Goal: Task Accomplishment & Management: Manage account settings

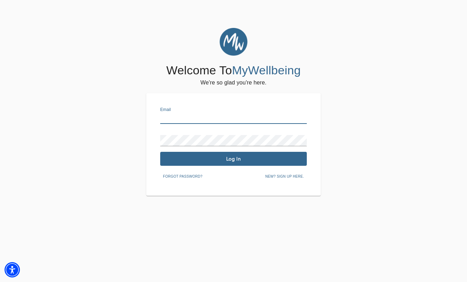
click at [188, 120] on input "text" at bounding box center [233, 118] width 146 height 11
type input "[EMAIL_ADDRESS][DOMAIN_NAME]"
click at [220, 164] on button "Log In" at bounding box center [233, 159] width 146 height 14
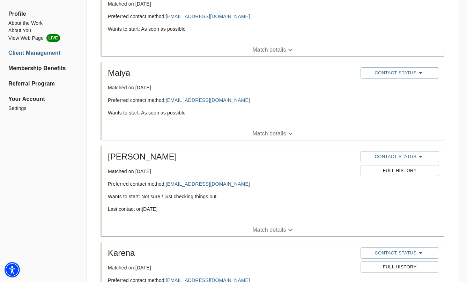
scroll to position [243, 0]
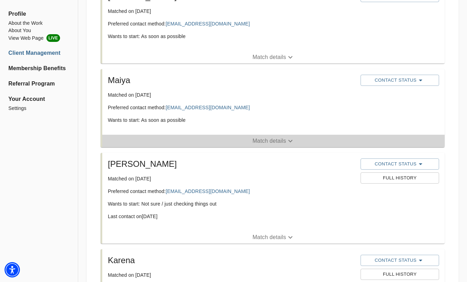
click at [244, 141] on span "Match details" at bounding box center [273, 141] width 342 height 8
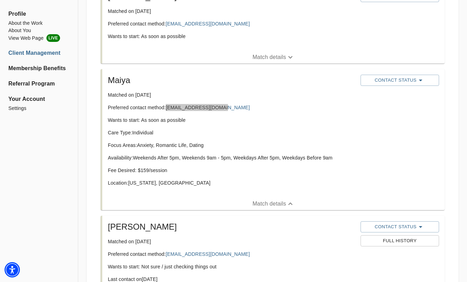
drag, startPoint x: 212, startPoint y: 109, endPoint x: 69, endPoint y: 7, distance: 175.2
drag, startPoint x: 188, startPoint y: 108, endPoint x: 184, endPoint y: 0, distance: 107.8
click at [407, 84] on span "Contact Status" at bounding box center [400, 80] width 72 height 8
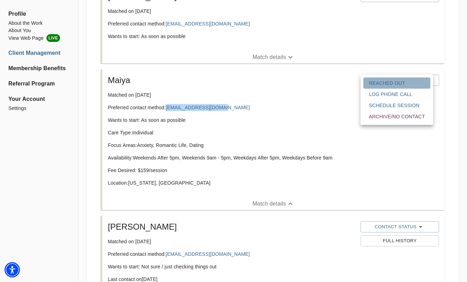
click at [406, 85] on span "Reached Out" at bounding box center [397, 83] width 56 height 7
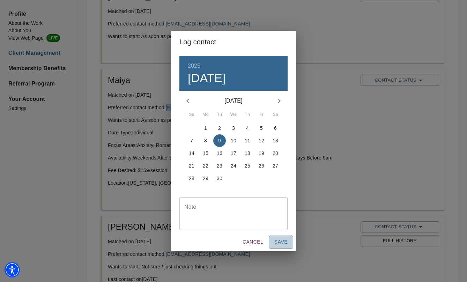
click at [277, 244] on span "Save" at bounding box center [280, 242] width 13 height 9
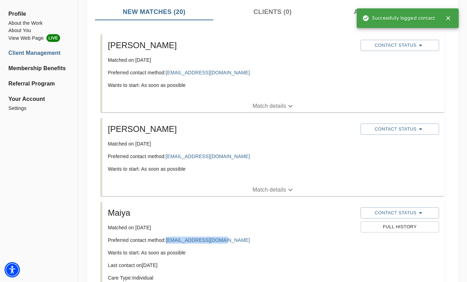
scroll to position [110, 0]
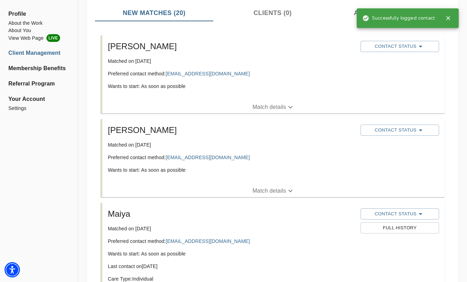
click at [287, 198] on li "[PERSON_NAME] Matched on [DATE] Preferred contact method: [EMAIL_ADDRESS][DOMAI…" at bounding box center [272, 158] width 355 height 84
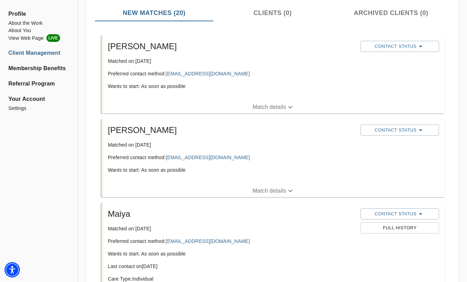
click at [287, 192] on icon "button" at bounding box center [290, 191] width 8 height 8
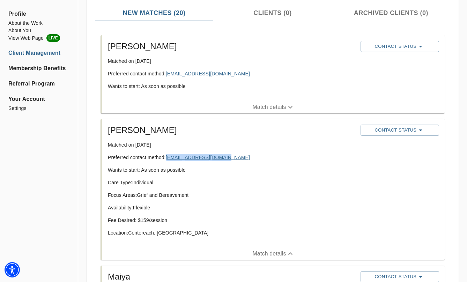
copy link "[EMAIL_ADDRESS][DOMAIN_NAME]"
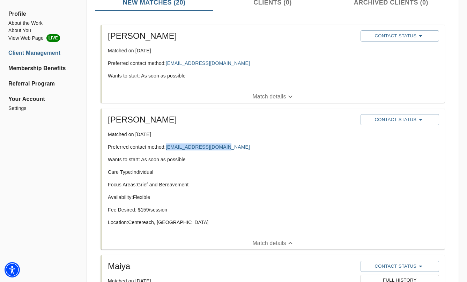
scroll to position [122, 0]
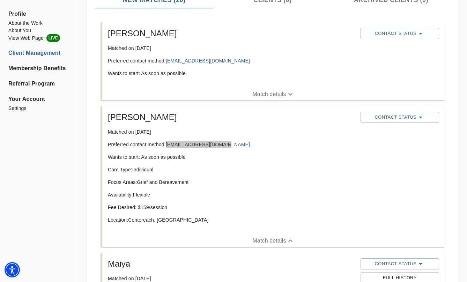
drag, startPoint x: 196, startPoint y: 159, endPoint x: 91, endPoint y: 20, distance: 174.6
click at [405, 117] on span "Contact Status" at bounding box center [400, 117] width 72 height 8
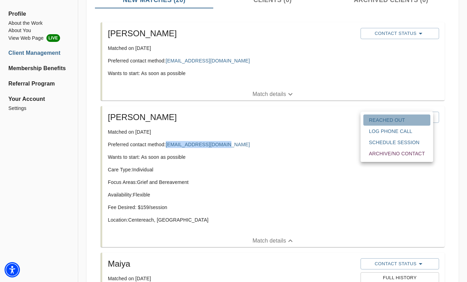
click at [399, 121] on span "Reached Out" at bounding box center [397, 119] width 56 height 7
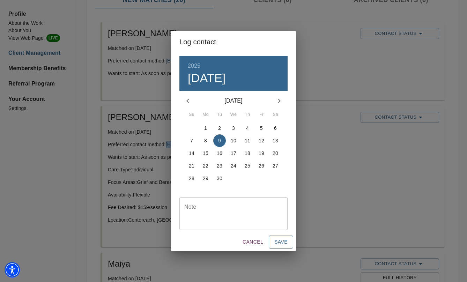
click at [285, 245] on span "Save" at bounding box center [280, 242] width 13 height 9
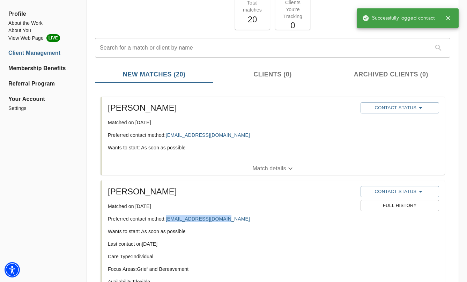
scroll to position [47, 0]
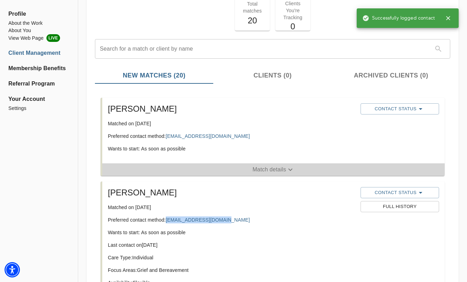
click at [279, 165] on p "Match details" at bounding box center [268, 169] width 33 height 8
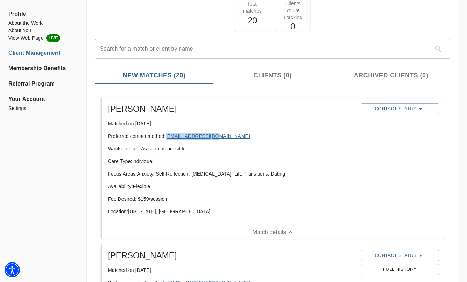
copy link "[EMAIL_ADDRESS][DOMAIN_NAME]"
drag, startPoint x: 196, startPoint y: 137, endPoint x: 155, endPoint y: 1, distance: 141.5
click at [394, 103] on div "Contact Status" at bounding box center [399, 109] width 81 height 14
click at [394, 108] on span "Contact Status" at bounding box center [400, 109] width 72 height 8
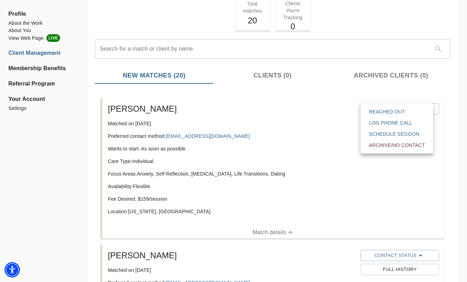
click at [393, 114] on span "Reached Out" at bounding box center [397, 111] width 56 height 7
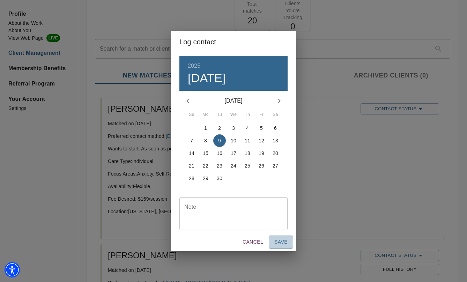
click at [286, 242] on span "Save" at bounding box center [280, 242] width 13 height 9
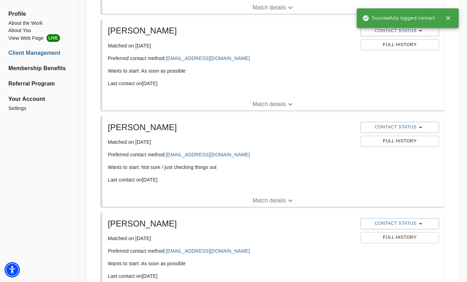
scroll to position [2016, 0]
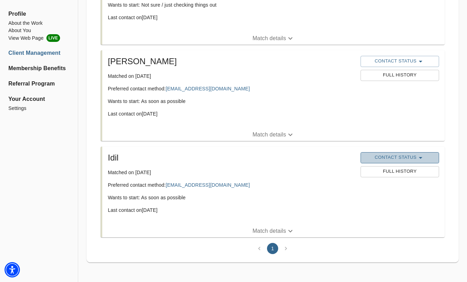
click at [391, 161] on span "Contact Status" at bounding box center [400, 157] width 72 height 8
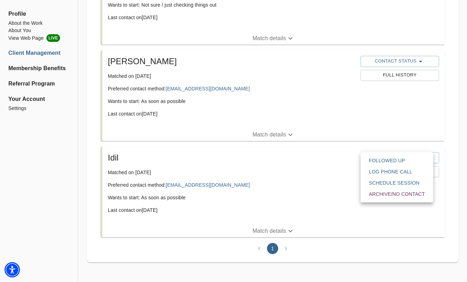
click at [339, 178] on div at bounding box center [233, 141] width 467 height 282
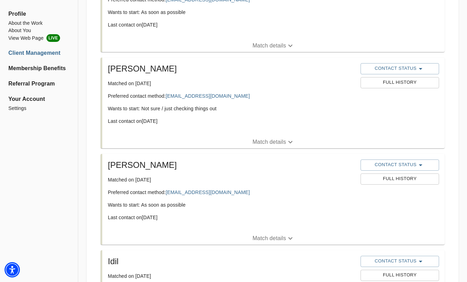
scroll to position [1912, 0]
click at [401, 69] on span "Contact Status" at bounding box center [400, 69] width 72 height 8
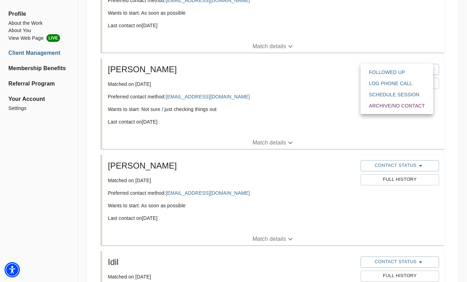
click at [404, 74] on span "Followed Up" at bounding box center [397, 72] width 56 height 7
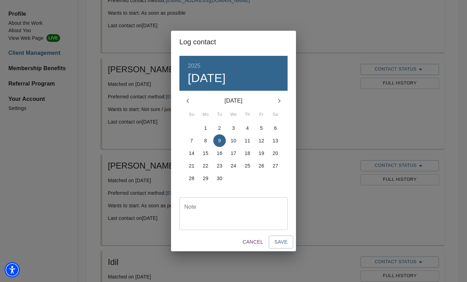
click at [204, 142] on span "8" at bounding box center [205, 140] width 13 height 7
click at [285, 242] on span "Save" at bounding box center [280, 242] width 13 height 9
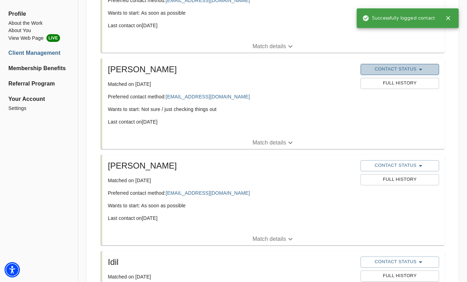
click at [409, 65] on span "Contact Status" at bounding box center [400, 69] width 72 height 8
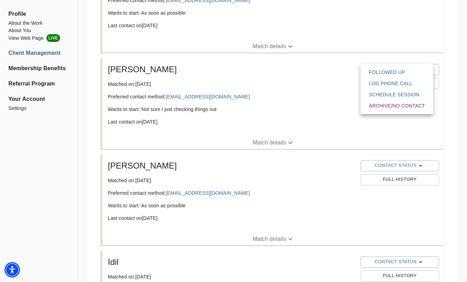
click at [343, 194] on div at bounding box center [233, 141] width 467 height 282
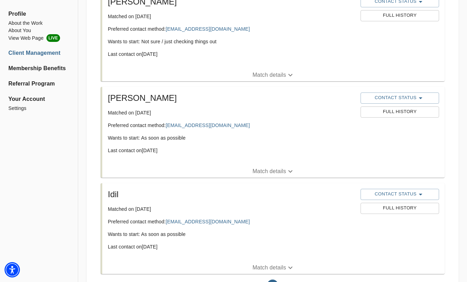
scroll to position [1981, 0]
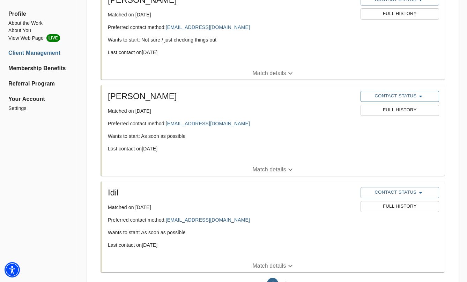
click at [382, 95] on span "Contact Status" at bounding box center [400, 96] width 72 height 8
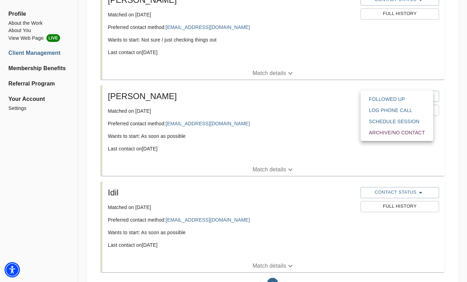
click at [334, 136] on div at bounding box center [233, 141] width 467 height 282
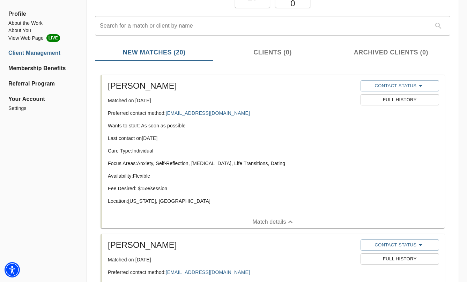
scroll to position [0, 0]
